Goal: Navigation & Orientation: Understand site structure

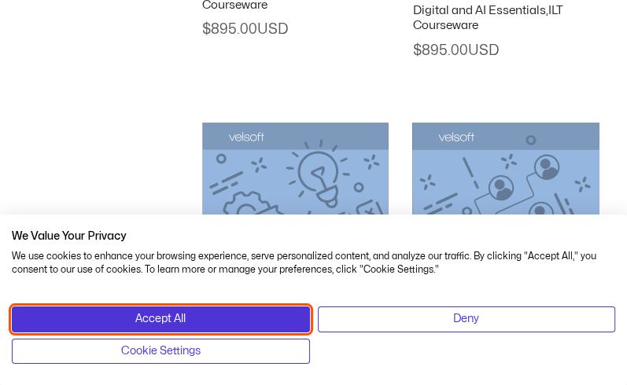
drag, startPoint x: 182, startPoint y: 322, endPoint x: 223, endPoint y: 205, distance: 123.6
click at [189, 323] on button "Accept All" at bounding box center [161, 319] width 298 height 25
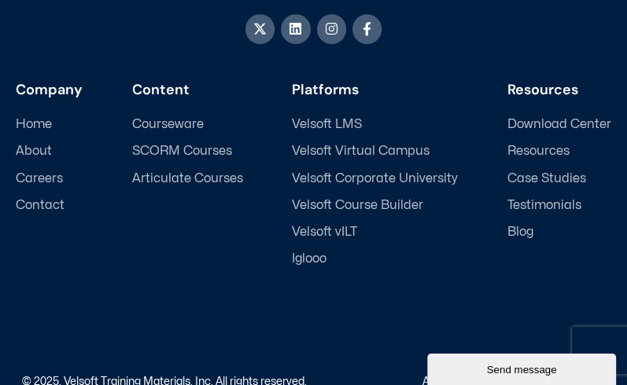
click at [33, 117] on span "Home" at bounding box center [34, 124] width 36 height 15
drag, startPoint x: 33, startPoint y: 83, endPoint x: 64, endPoint y: 93, distance: 32.3
click at [34, 117] on span "Home" at bounding box center [34, 124] width 36 height 15
click at [46, 144] on span "About" at bounding box center [34, 151] width 36 height 15
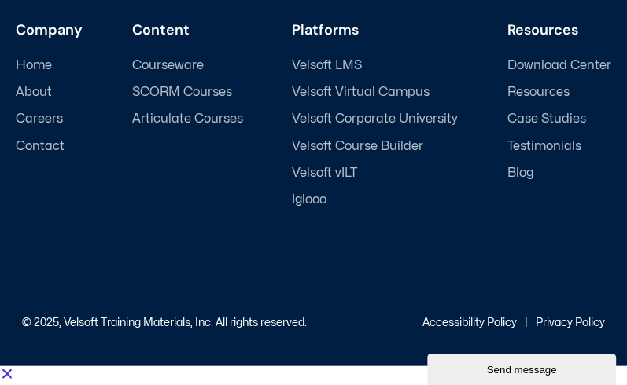
scroll to position [7720, 0]
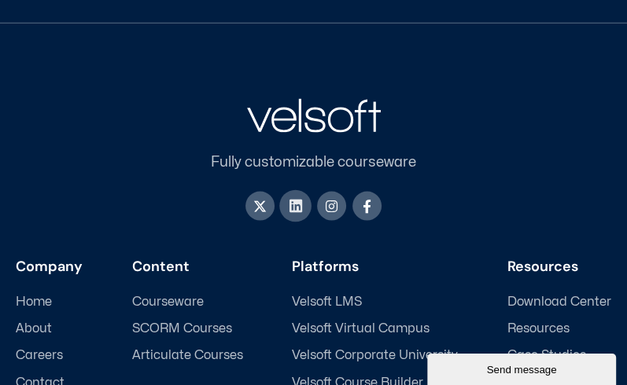
click at [291, 213] on icon at bounding box center [295, 205] width 15 height 15
